Goal: Information Seeking & Learning: Check status

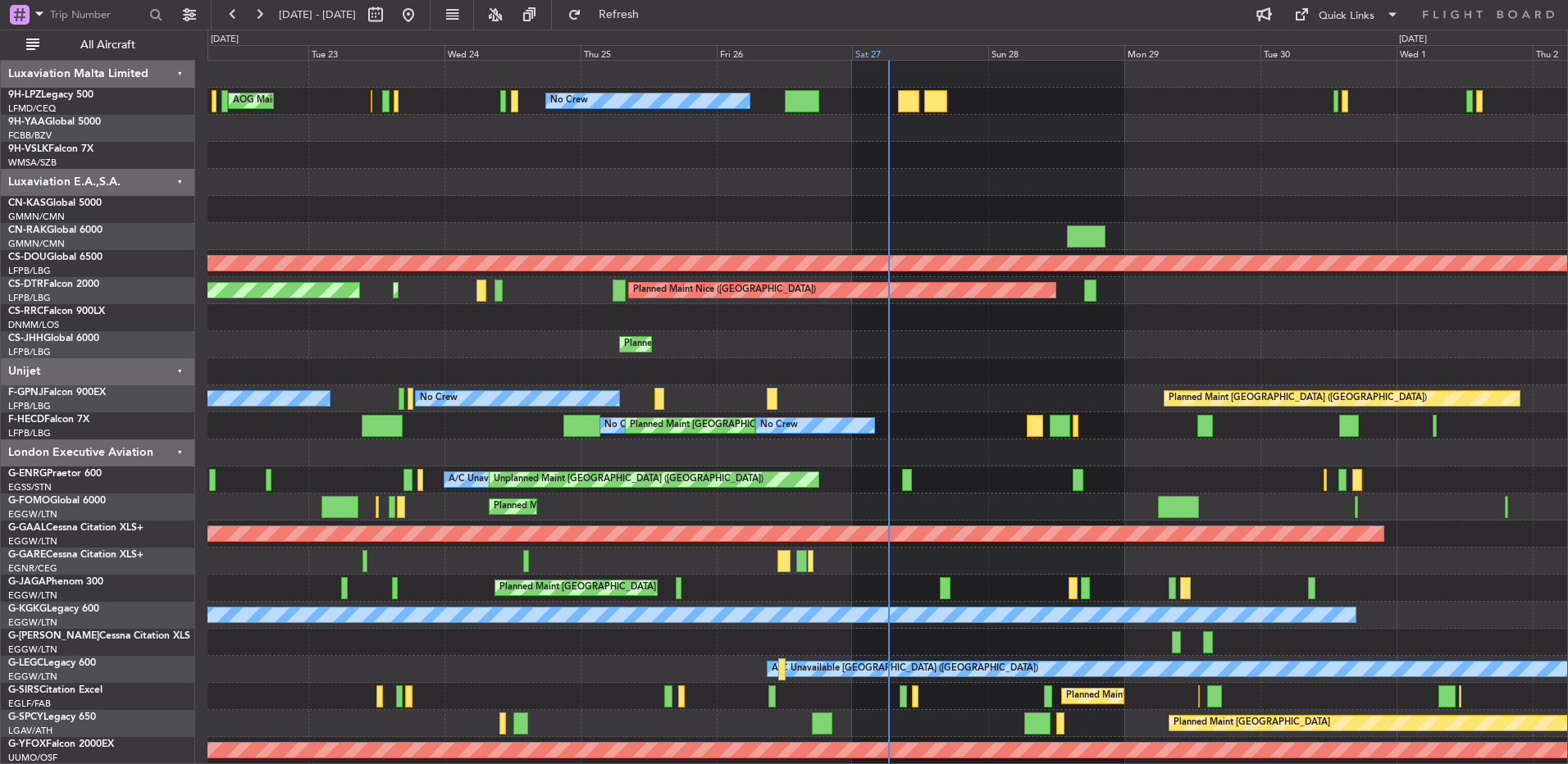
click at [892, 59] on div "Sat 27" at bounding box center [920, 52] width 136 height 15
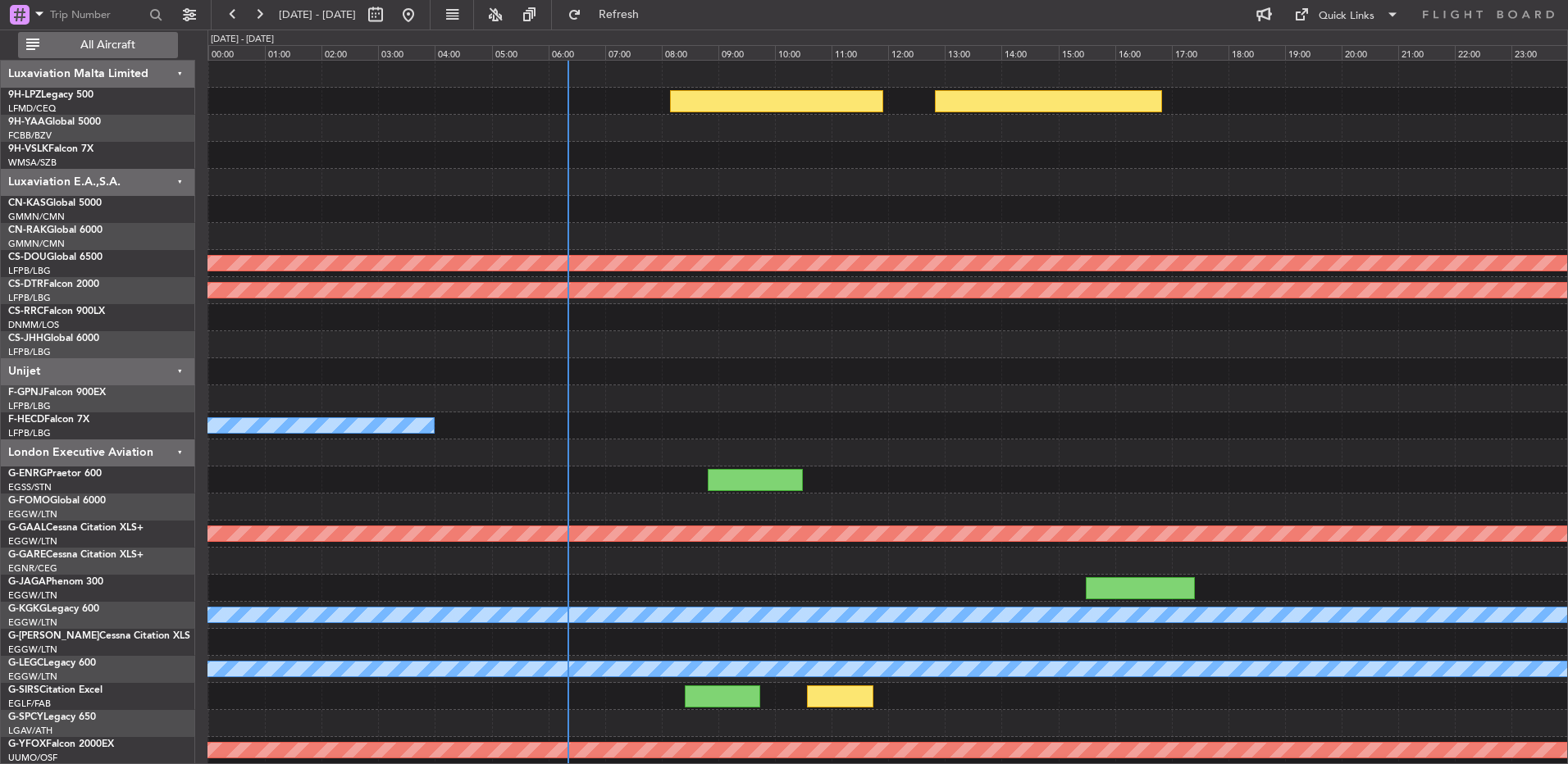
click at [145, 50] on button "All Aircraft" at bounding box center [98, 46] width 160 height 27
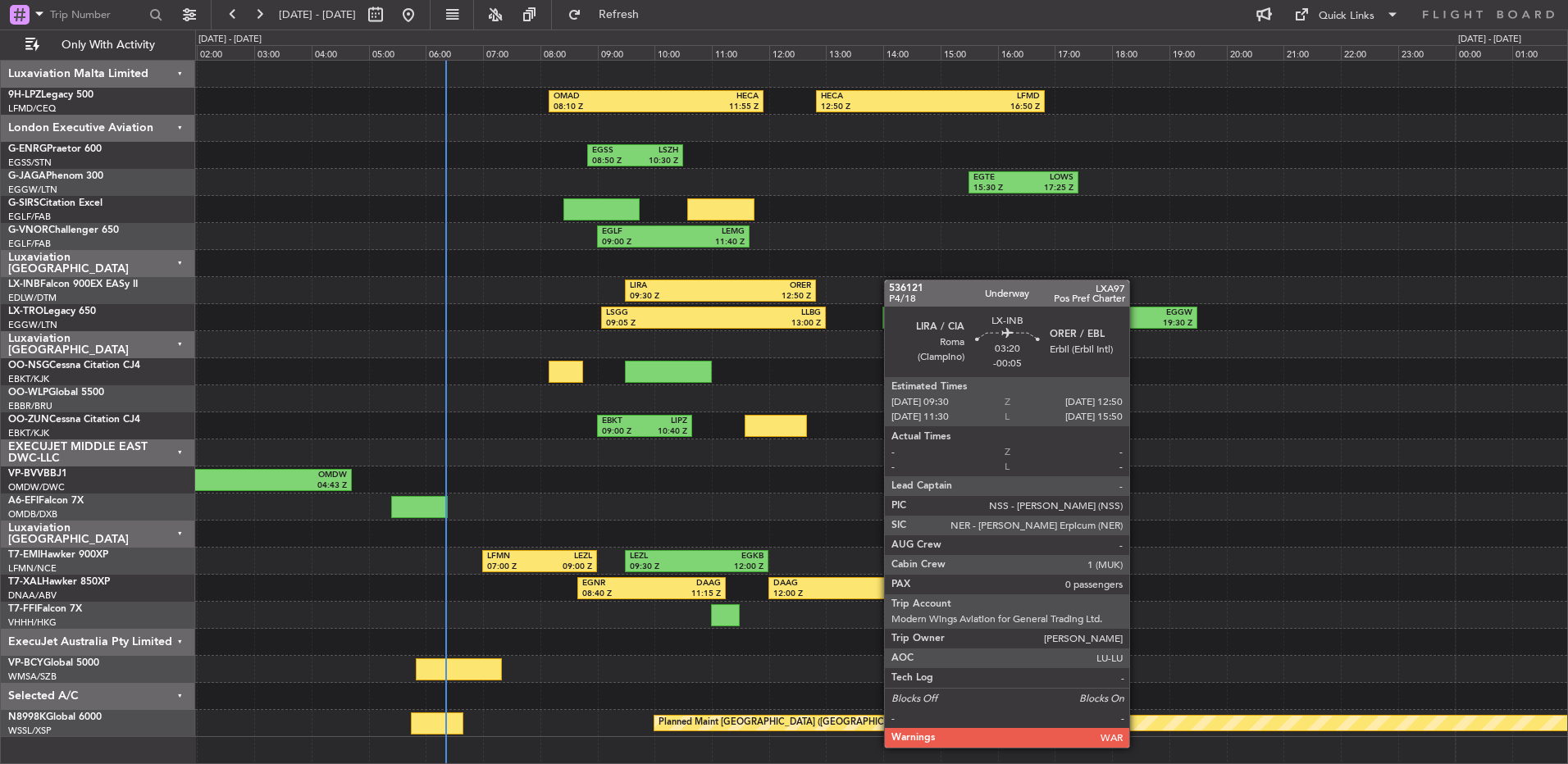
click at [800, 285] on div "OMAD 08:10 Z HECA 11:55 Z HECA 12:50 Z LFMD 16:50 Z EGSS 08:50 Z LSZH 10:30 Z E…" at bounding box center [882, 399] width 1373 height 676
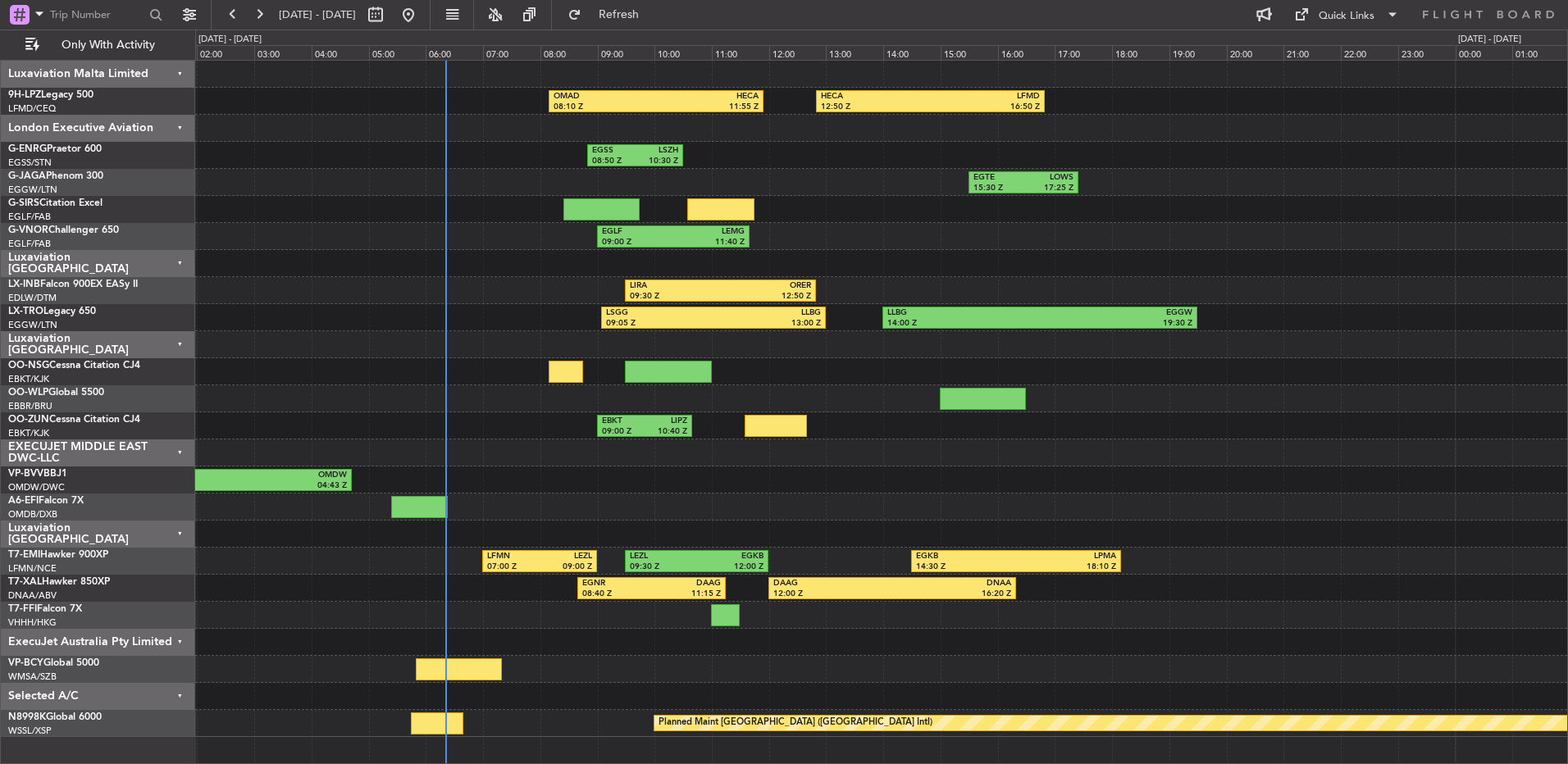
click at [149, 75] on div "Luxaviation Malta Limited" at bounding box center [98, 74] width 194 height 27
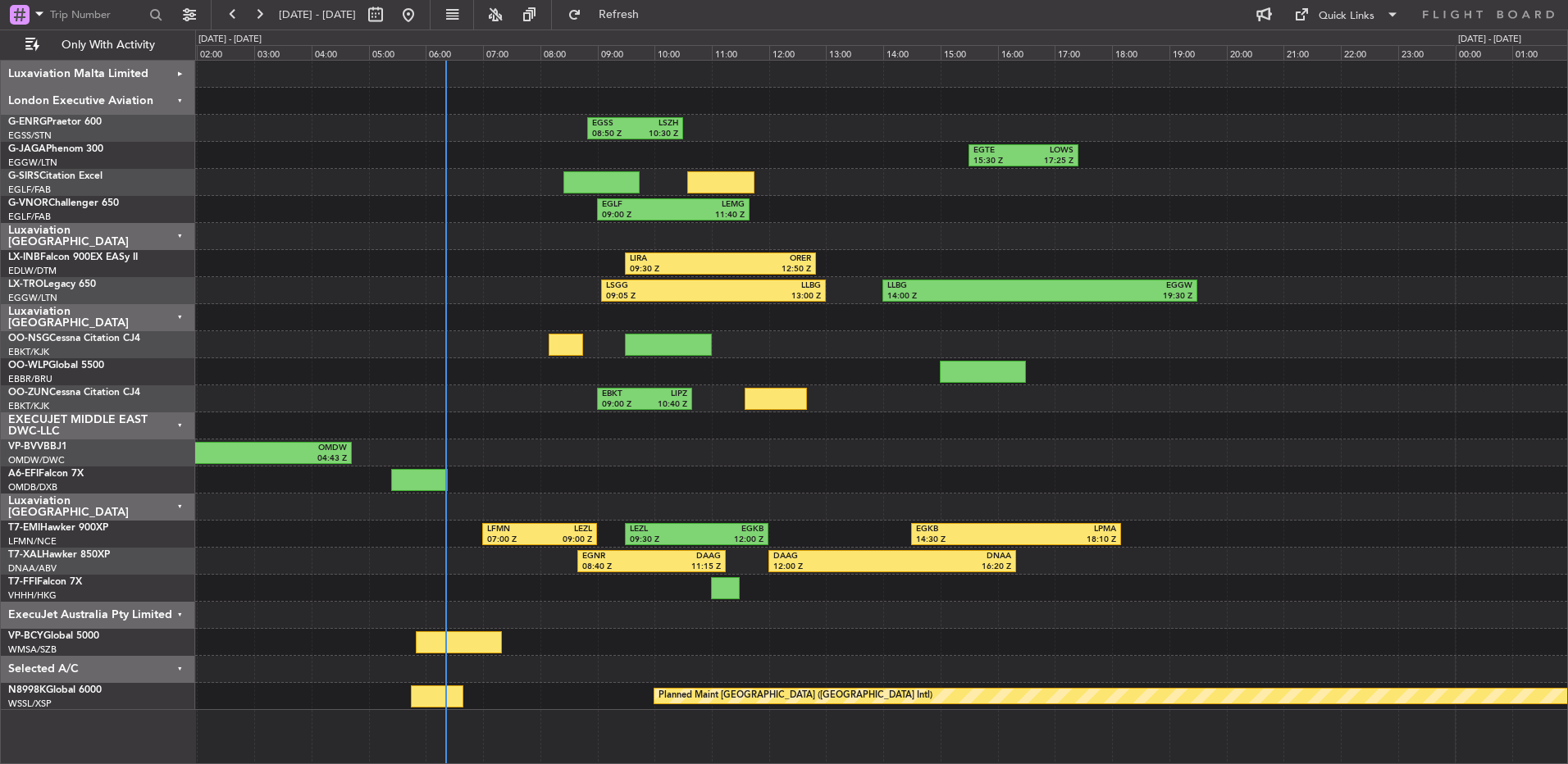
click at [149, 75] on div "Luxaviation Malta Limited" at bounding box center [98, 74] width 194 height 27
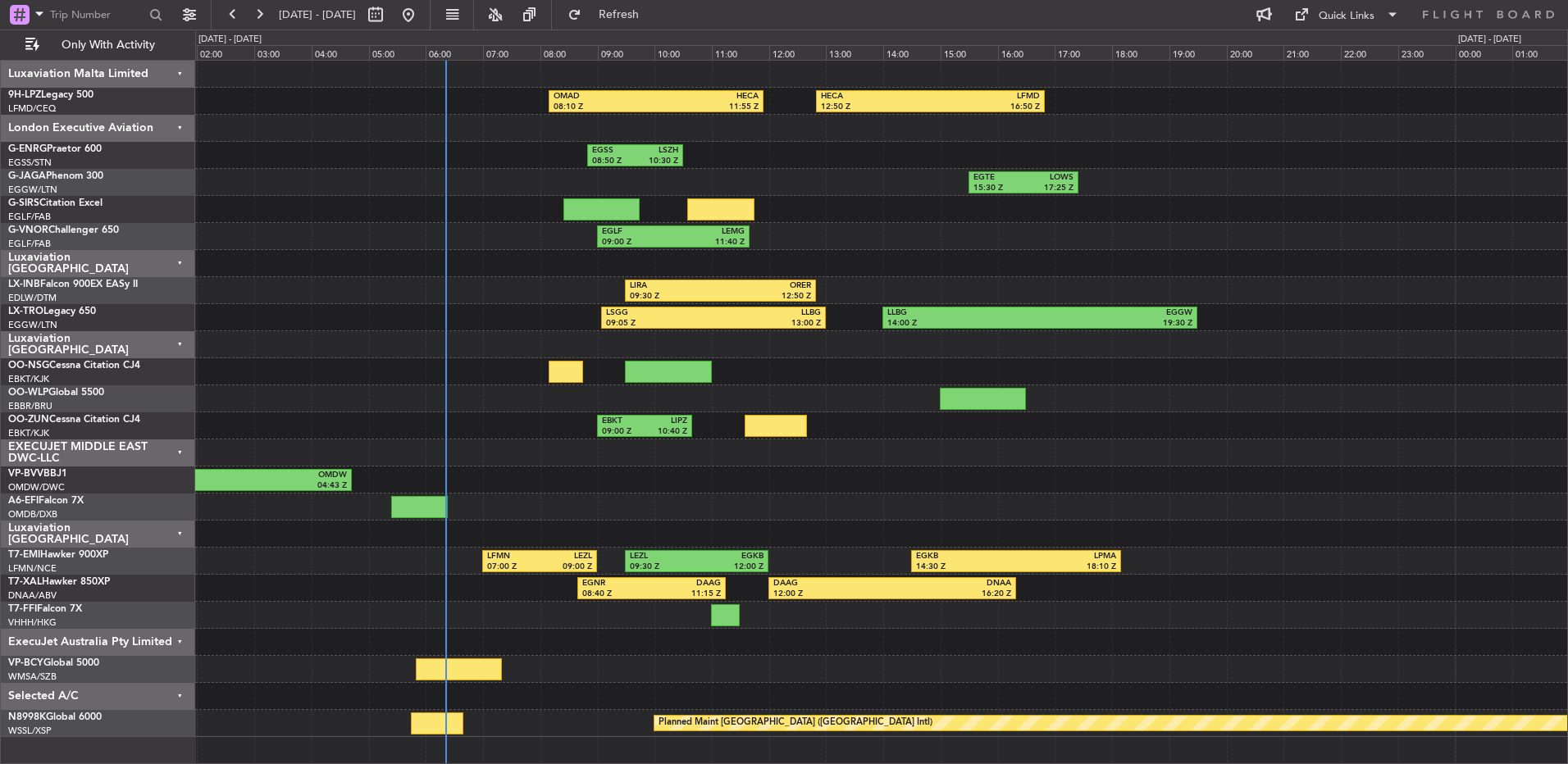
click at [157, 79] on div "Luxaviation Malta Limited" at bounding box center [98, 74] width 194 height 27
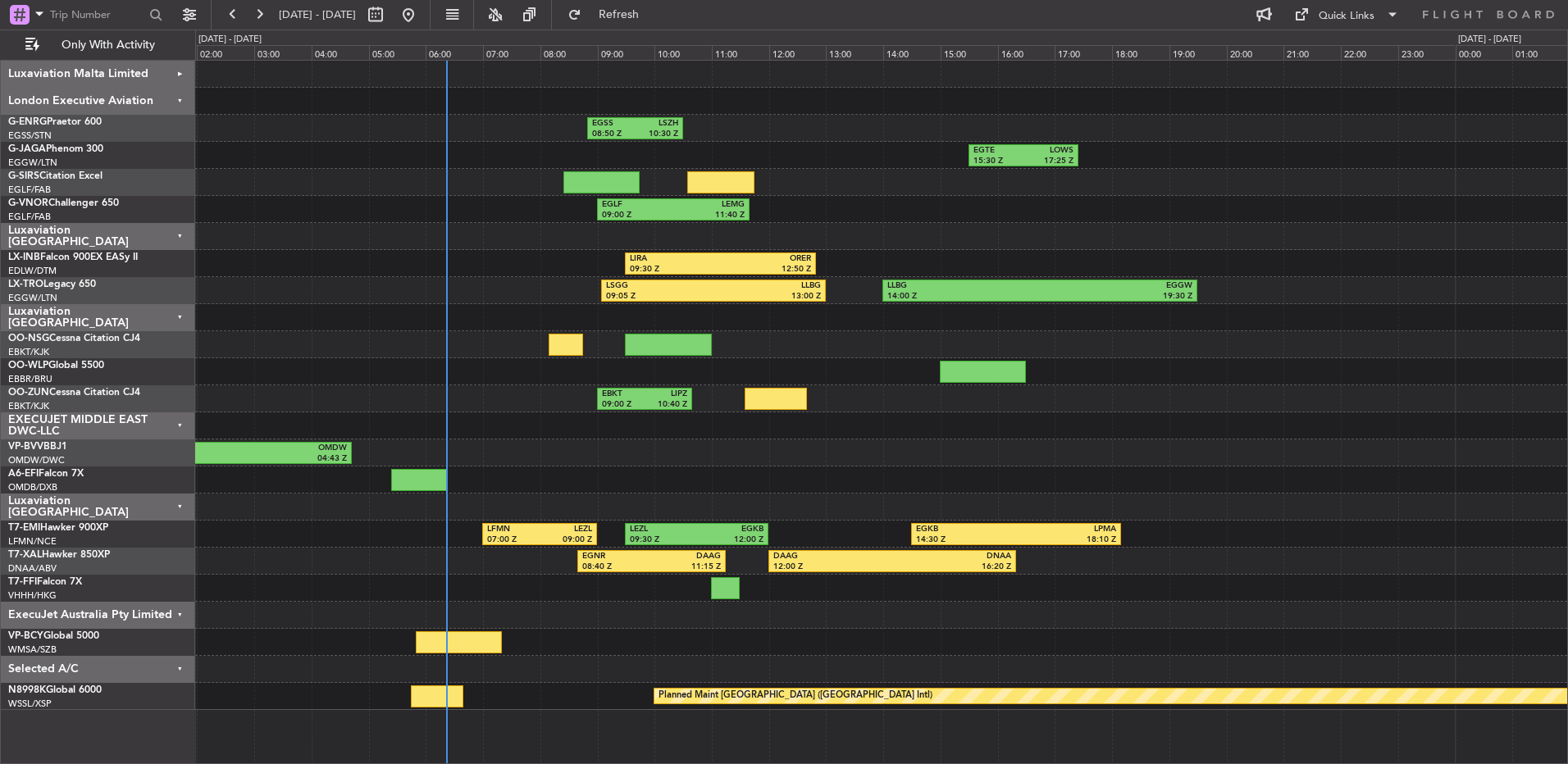
click at [119, 660] on div "Selected A/C" at bounding box center [98, 669] width 194 height 27
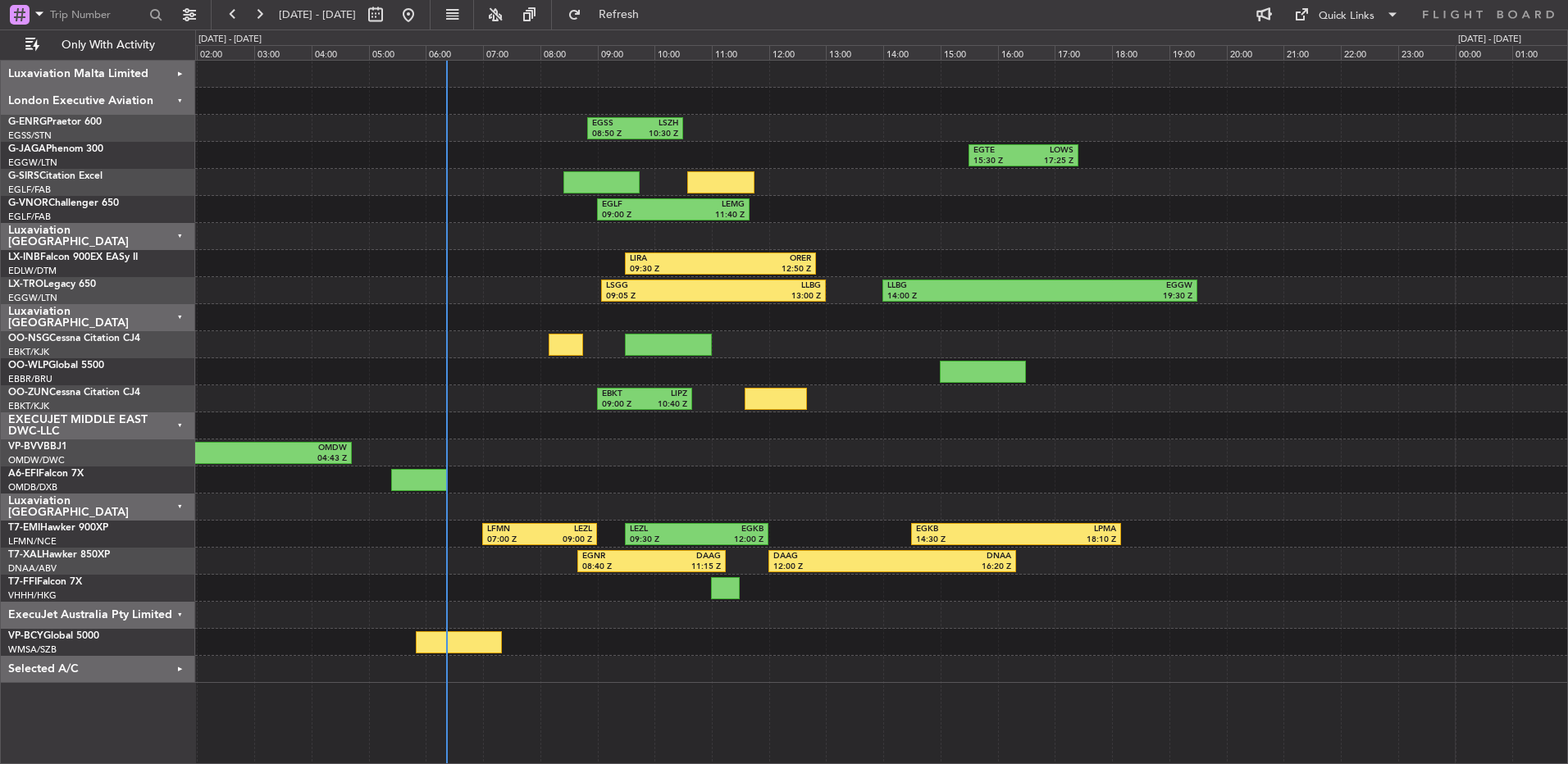
click at [122, 597] on div "VHHH/HKG [GEOGRAPHIC_DATA] ([GEOGRAPHIC_DATA] Intl)" at bounding box center [102, 597] width 187 height 14
click at [123, 607] on div "ExecuJet Australia Pty Limited" at bounding box center [98, 615] width 194 height 27
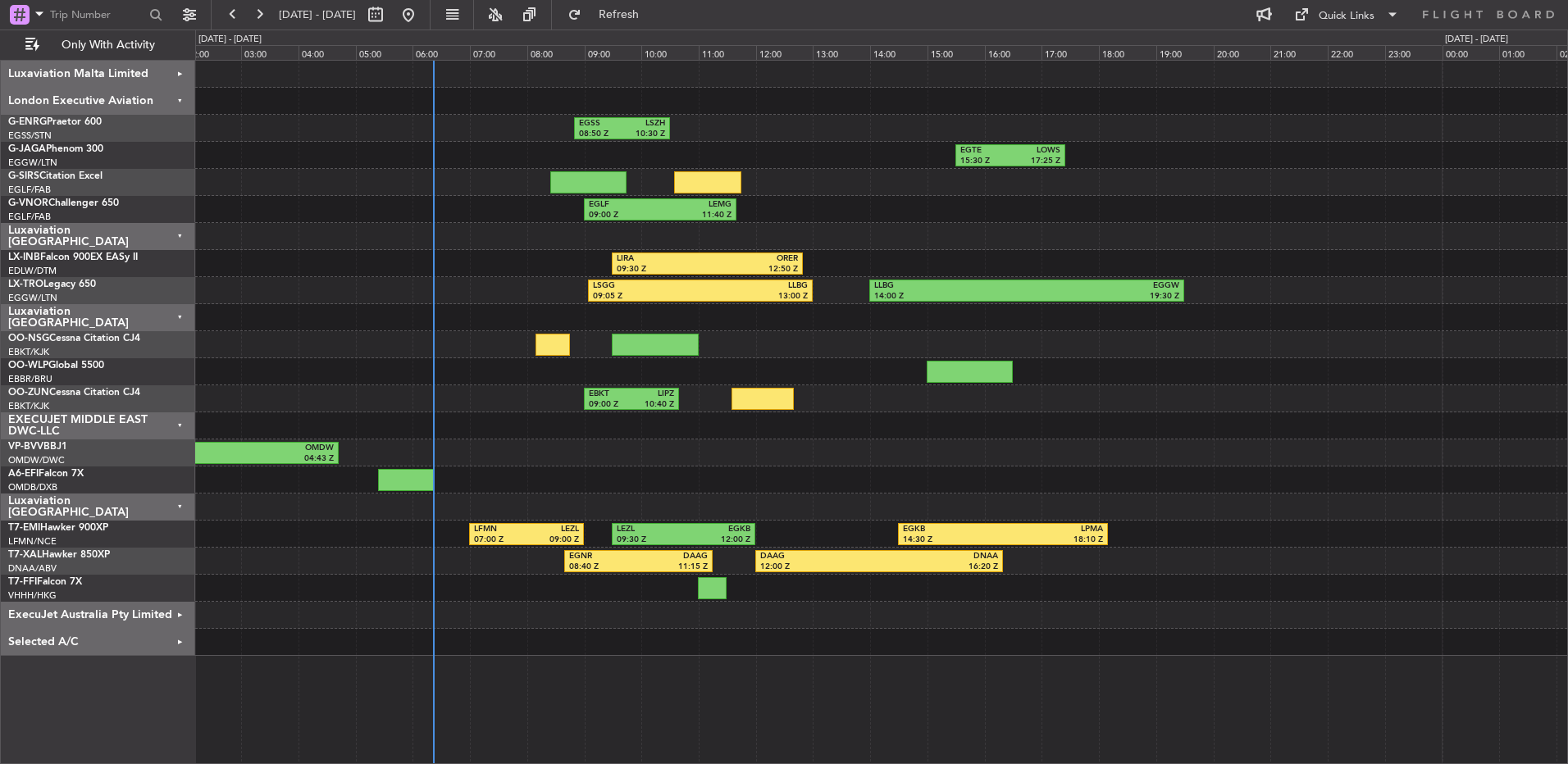
click at [784, 127] on div "EGSS 08:50 Z LSZH 10:30 Z" at bounding box center [882, 128] width 1373 height 27
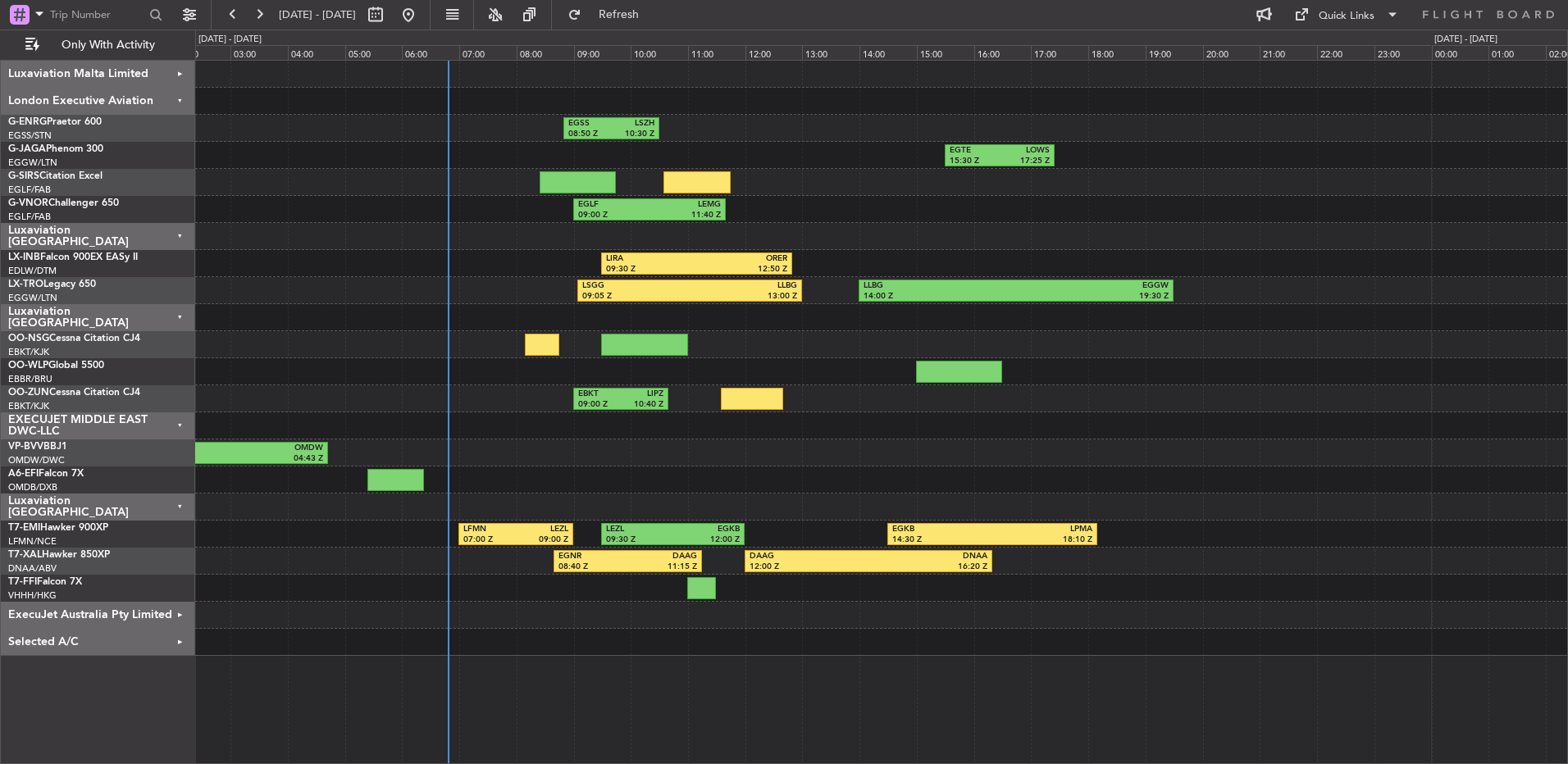
click at [1267, 295] on div "LSGG 09:05 Z LLBG 13:00 Z LLBG 14:00 Z EGGW 19:30 Z Planned Maint [GEOGRAPHIC_D…" at bounding box center [882, 290] width 1373 height 27
click at [117, 417] on div "EXECUJET MIDDLE EAST DWC-LLC" at bounding box center [98, 425] width 194 height 27
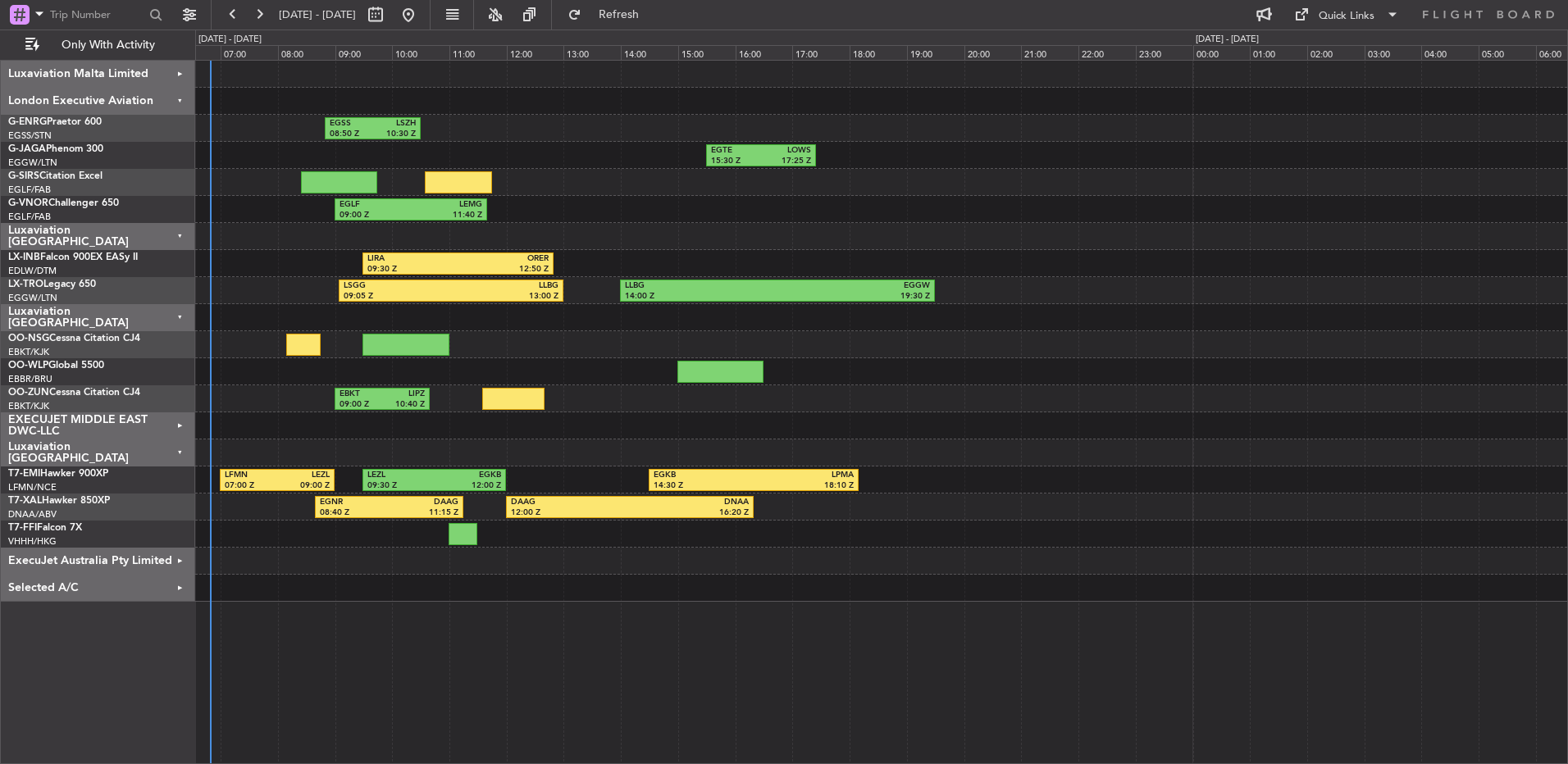
click at [465, 434] on div at bounding box center [882, 425] width 1373 height 27
